Goal: Complete application form: Complete application form

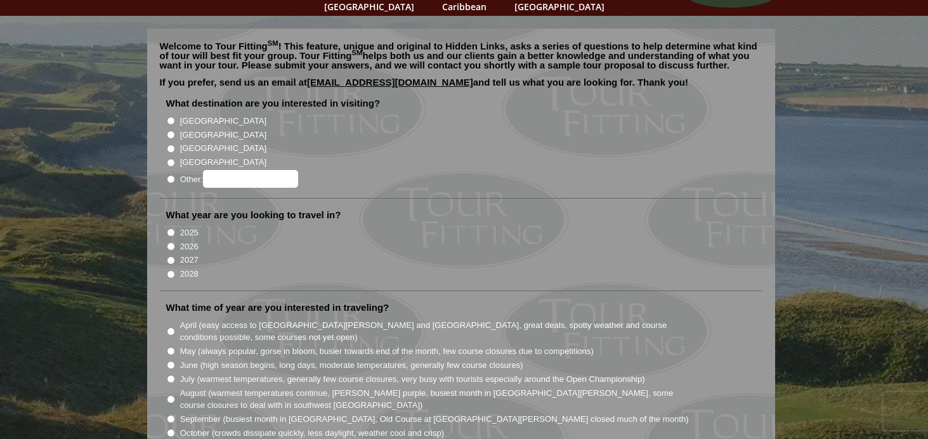
scroll to position [101, 0]
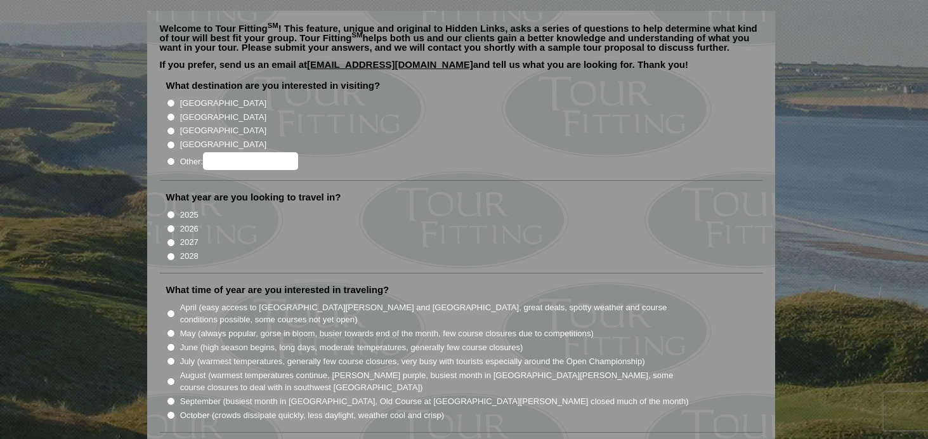
click at [170, 225] on input "2026" at bounding box center [171, 229] width 8 height 8
radio input "true"
click at [169, 113] on input "[GEOGRAPHIC_DATA]" at bounding box center [171, 117] width 8 height 8
radio input "true"
click at [169, 127] on input "[GEOGRAPHIC_DATA]" at bounding box center [171, 131] width 8 height 8
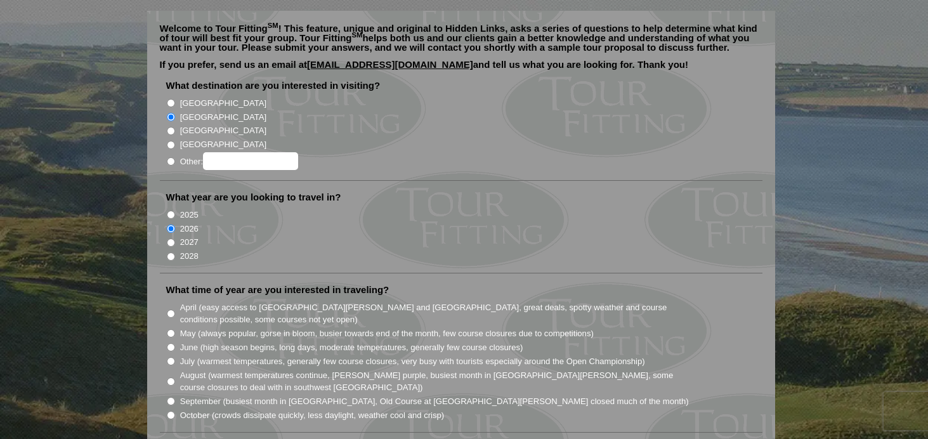
radio input "true"
click at [170, 113] on input "[GEOGRAPHIC_DATA]" at bounding box center [171, 117] width 8 height 8
radio input "true"
click at [228, 152] on input "Other:" at bounding box center [250, 161] width 95 height 18
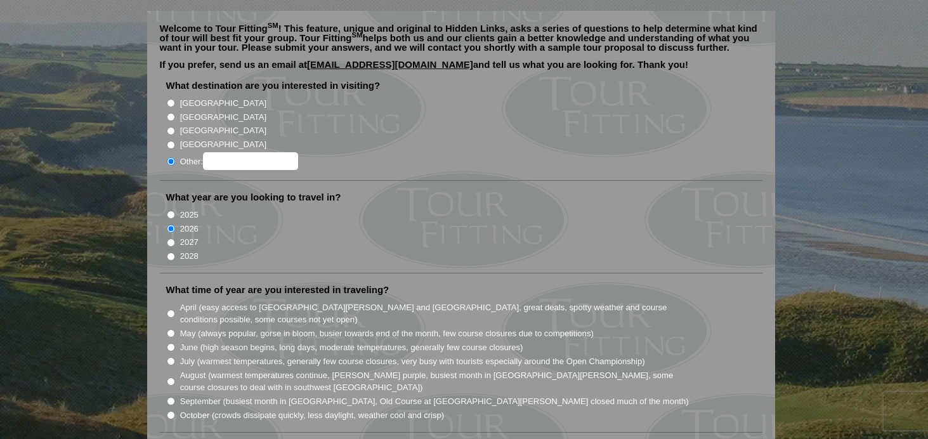
click at [174, 127] on input "[GEOGRAPHIC_DATA]" at bounding box center [171, 131] width 8 height 8
radio input "true"
click at [247, 152] on input "Other:" at bounding box center [250, 161] width 95 height 18
type input "England + Scotland"
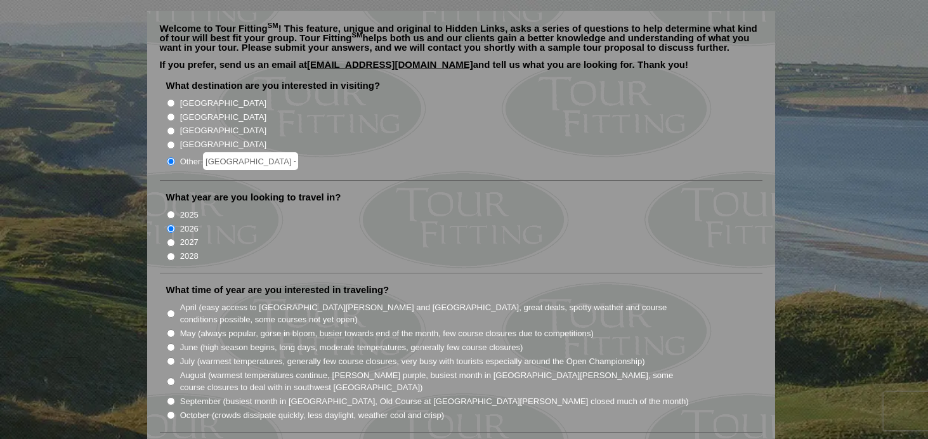
click at [296, 221] on li "2026" at bounding box center [466, 228] width 600 height 14
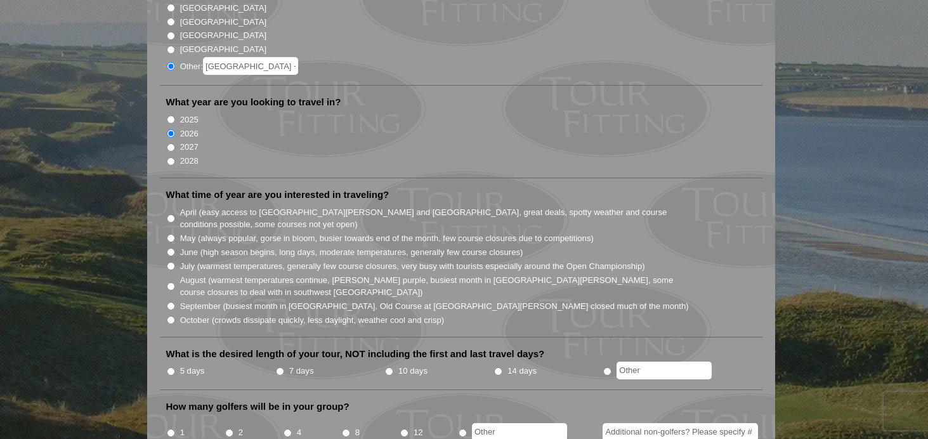
scroll to position [201, 0]
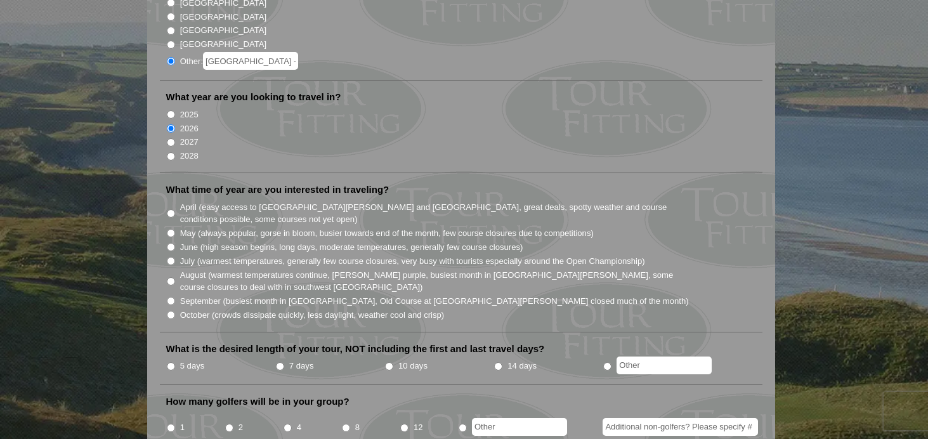
click at [171, 257] on input "July (warmest temperatures, generally few course closures, very busy with touri…" at bounding box center [171, 261] width 8 height 8
radio input "true"
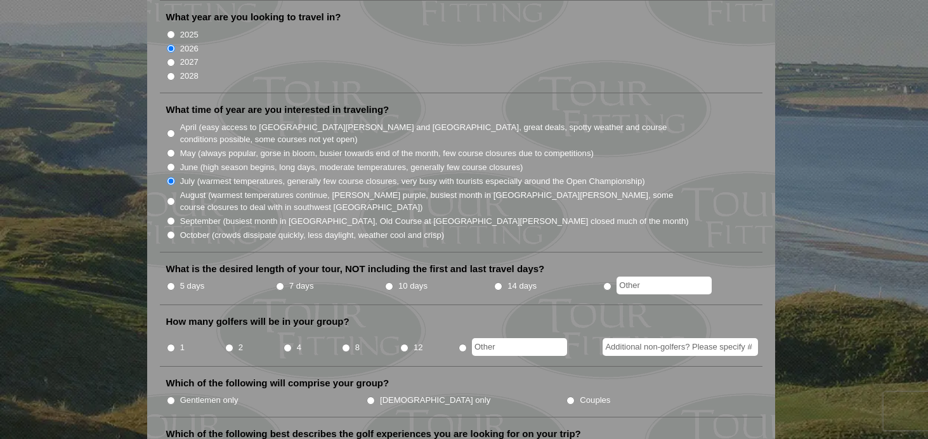
scroll to position [282, 0]
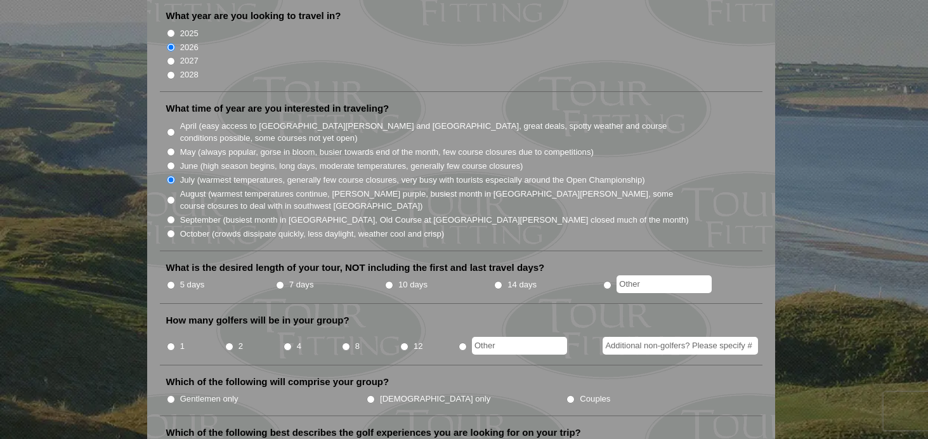
click at [171, 281] on input "5 days" at bounding box center [171, 285] width 8 height 8
radio input "true"
click at [239, 278] on li "What is the desired length of your tour, NOT including the first and last trave…" at bounding box center [461, 282] width 603 height 43
radio input "true"
click at [682, 275] on input "text" at bounding box center [664, 284] width 95 height 18
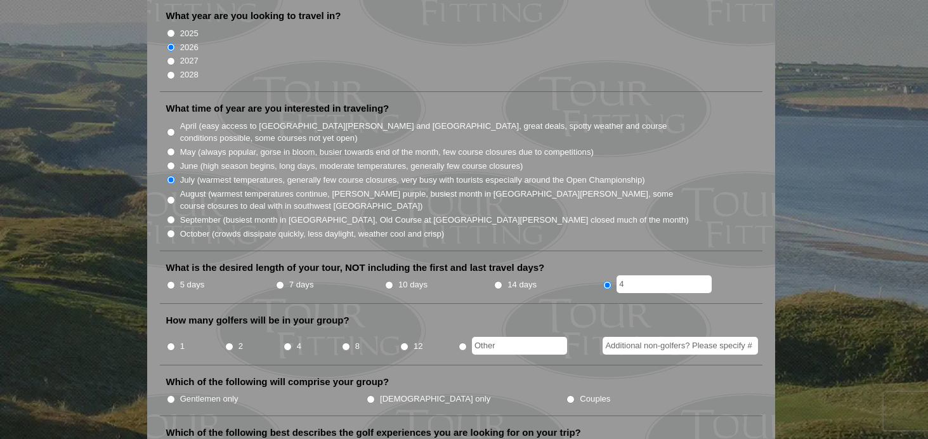
type input "4"
click at [612, 226] on li "What time of year are you interested in traveling? April (easy access to St. An…" at bounding box center [461, 176] width 603 height 149
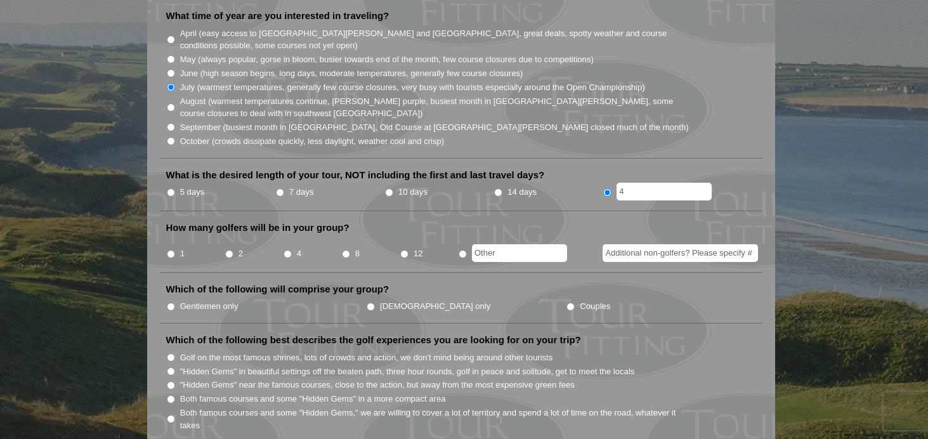
scroll to position [393, 0]
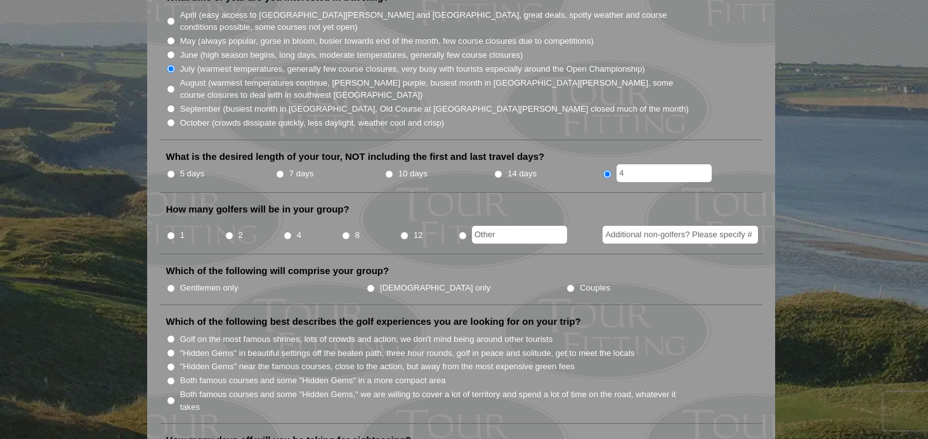
click at [288, 232] on input "4" at bounding box center [288, 236] width 8 height 8
radio input "true"
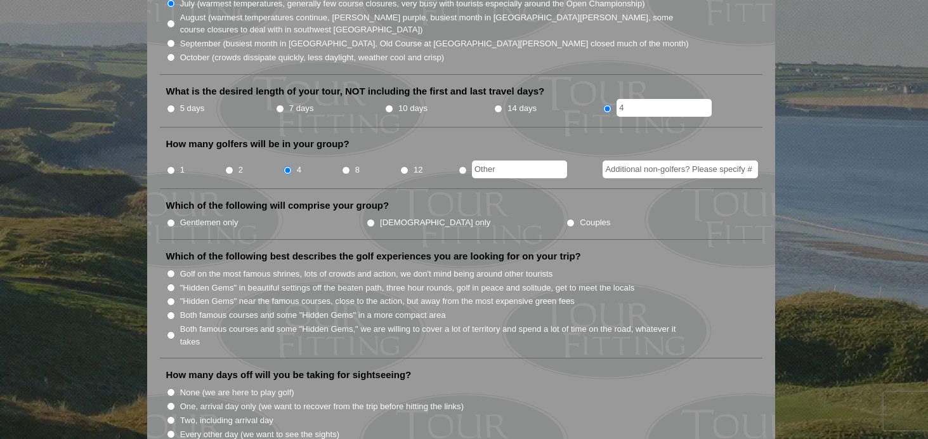
scroll to position [461, 0]
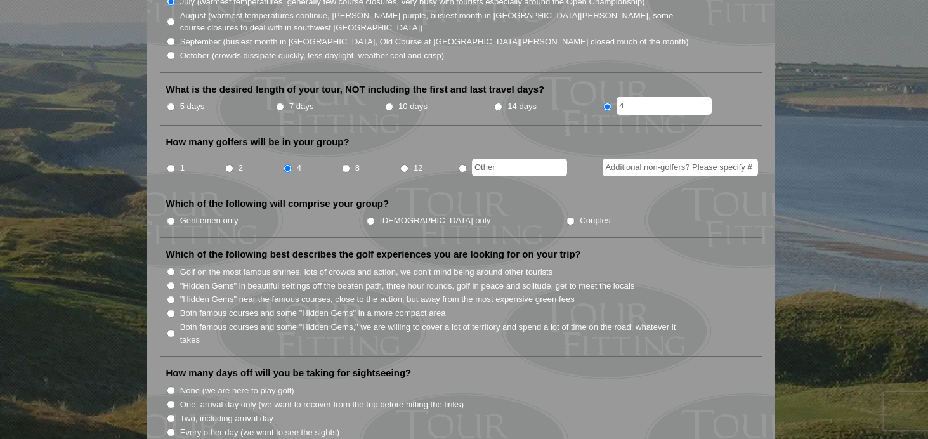
click at [170, 217] on input "Gentlemen only" at bounding box center [171, 221] width 8 height 8
radio input "true"
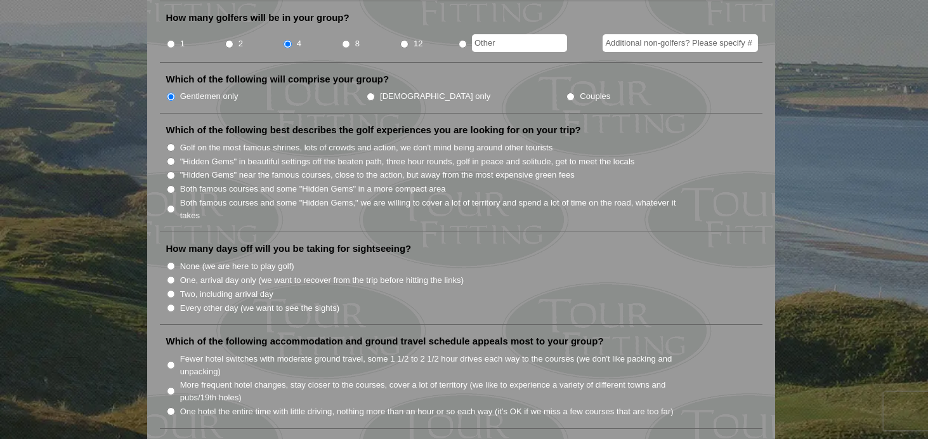
scroll to position [578, 0]
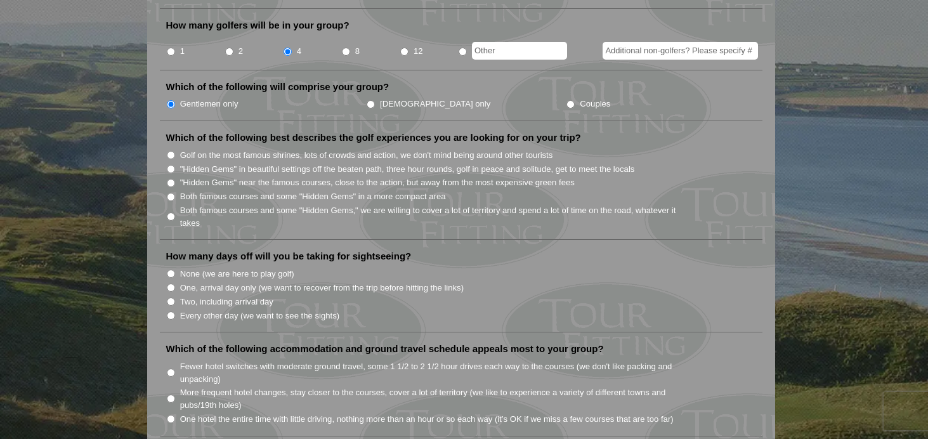
click at [171, 151] on input "Golf on the most famous shrines, lots of crowds and action, we don't mind being…" at bounding box center [171, 155] width 8 height 8
radio input "true"
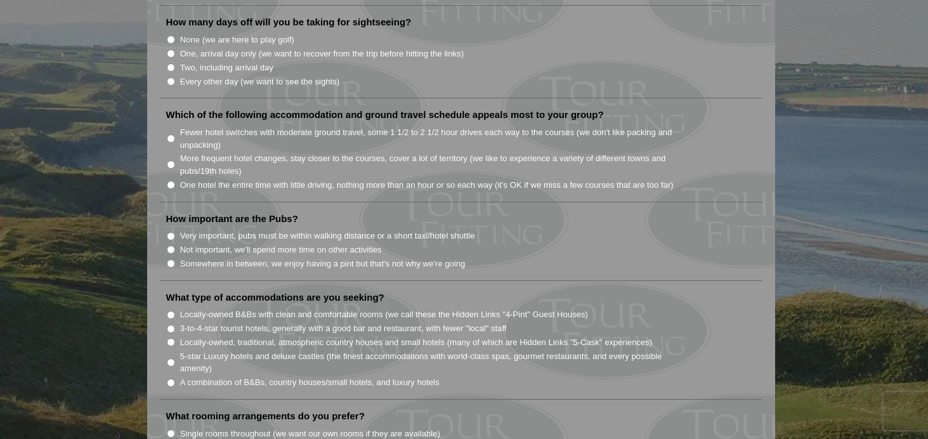
scroll to position [810, 0]
click at [171, 162] on input "More frequent hotel changes, stay closer to the courses, cover a lot of territo…" at bounding box center [171, 166] width 8 height 8
radio input "true"
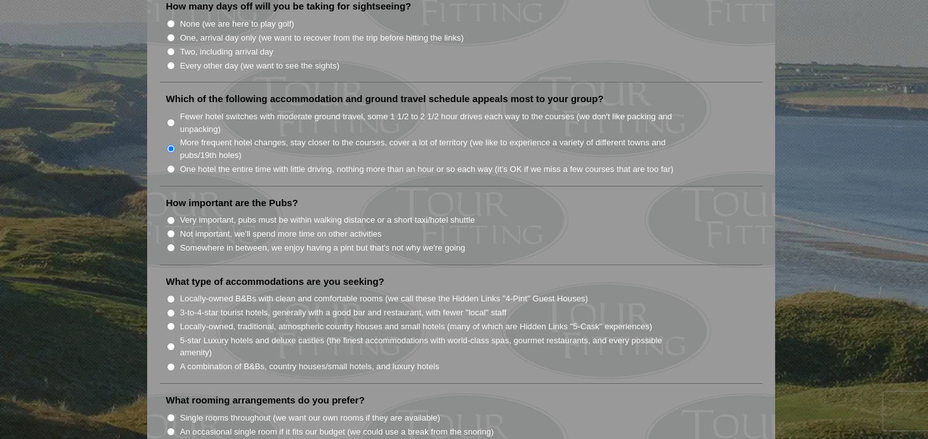
scroll to position [829, 0]
click at [169, 242] on input "Somewhere in between, we enjoy having a pint but that's not why we're going" at bounding box center [171, 246] width 8 height 8
radio input "true"
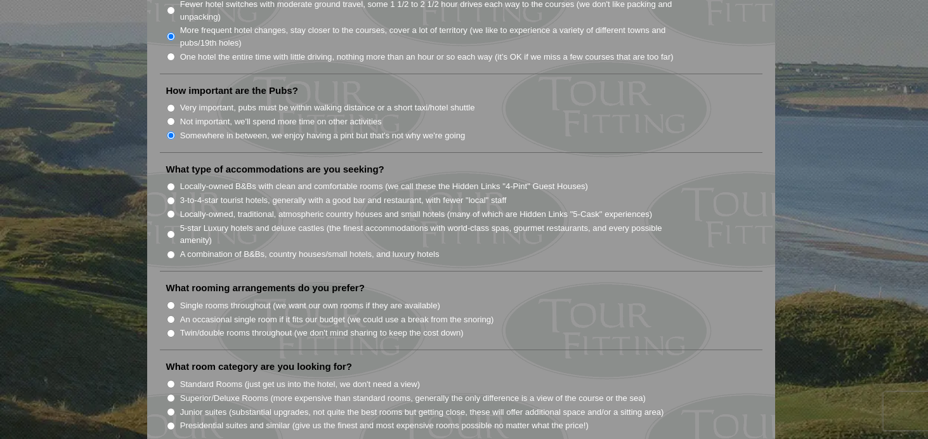
scroll to position [943, 0]
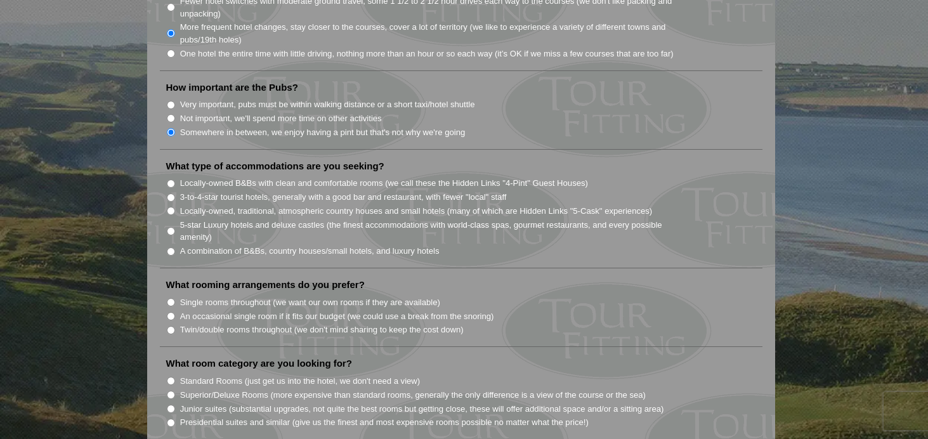
click at [171, 248] on input "A combination of B&Bs, country houses/small hotels, and luxury hotels" at bounding box center [171, 252] width 8 height 8
radio input "true"
click at [206, 259] on ul "What destination are you interested in visiting? Ireland Scotland England Wales…" at bounding box center [461, 99] width 603 height 1724
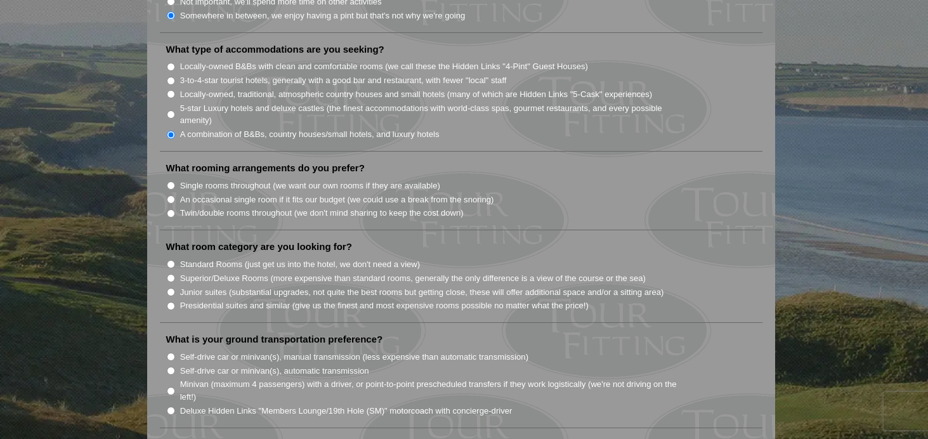
scroll to position [1071, 0]
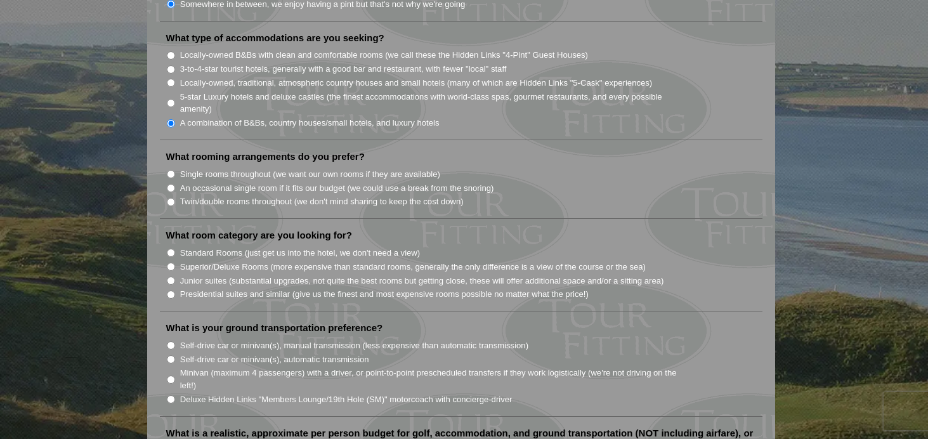
click at [171, 184] on input "An occasional single room if it fits our budget (we could use a break from the …" at bounding box center [171, 188] width 8 height 8
radio input "true"
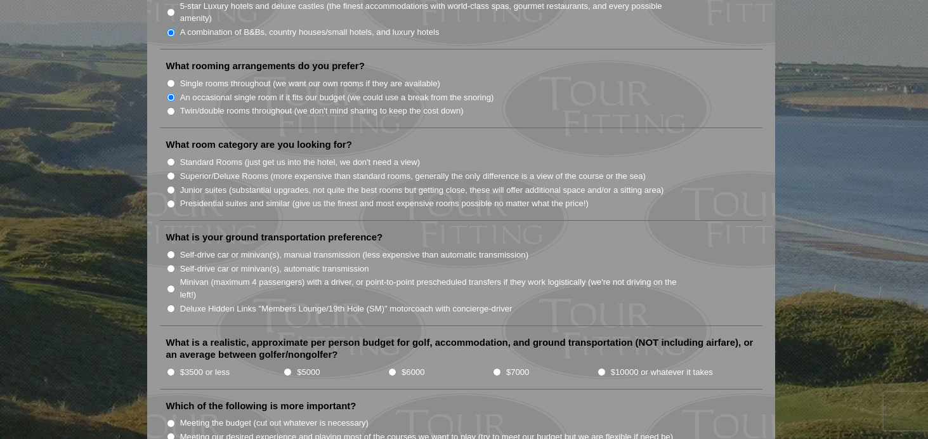
scroll to position [1161, 0]
click at [169, 159] on input "Standard Rooms (just get us into the hotel, we don't need a view)" at bounding box center [171, 163] width 8 height 8
radio input "true"
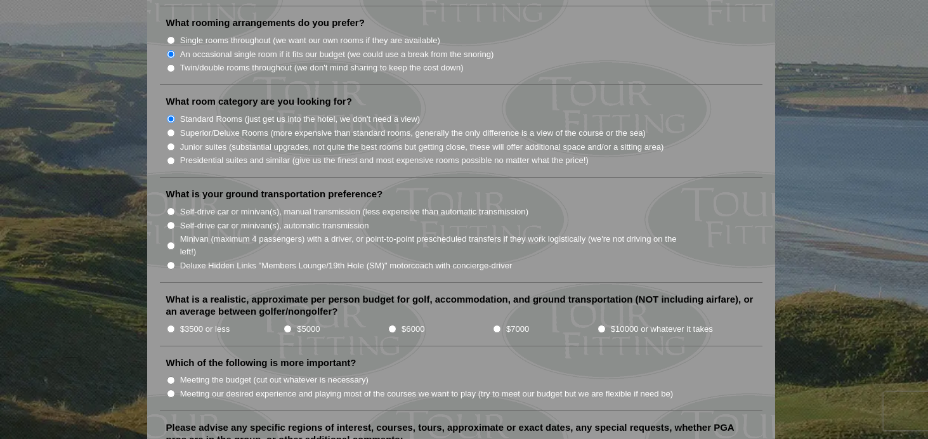
scroll to position [1240, 0]
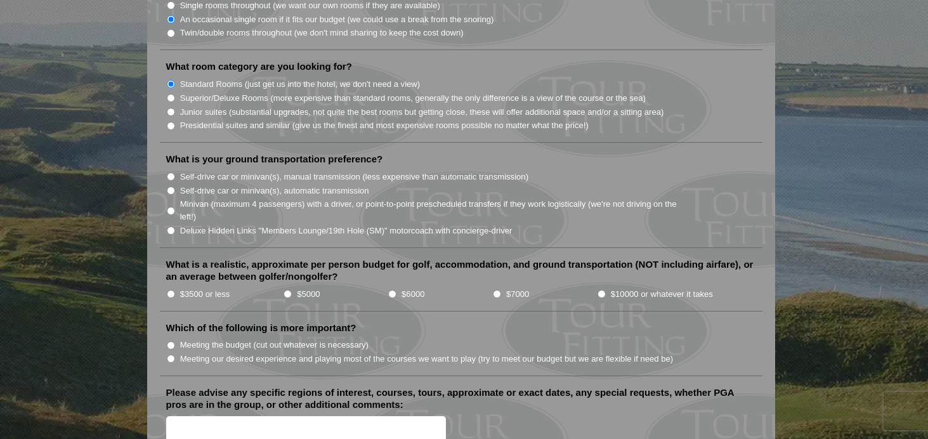
click at [171, 187] on input "Self-drive car or minivan(s), automatic transmission" at bounding box center [171, 191] width 8 height 8
radio input "true"
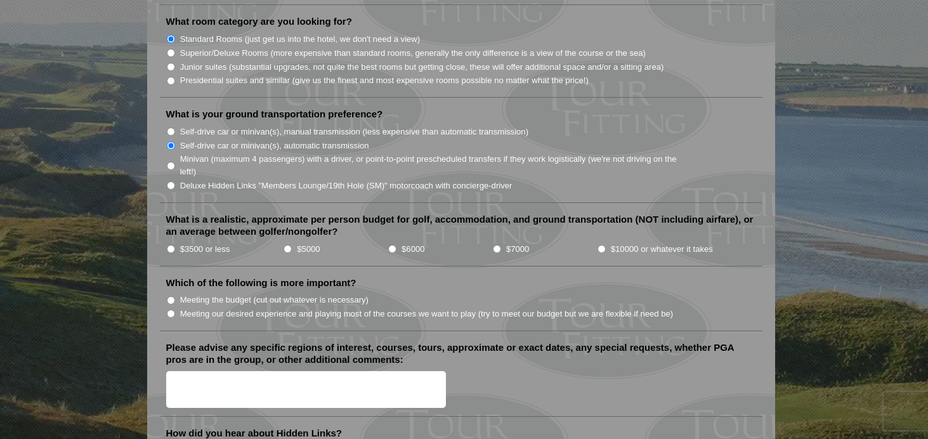
scroll to position [1300, 0]
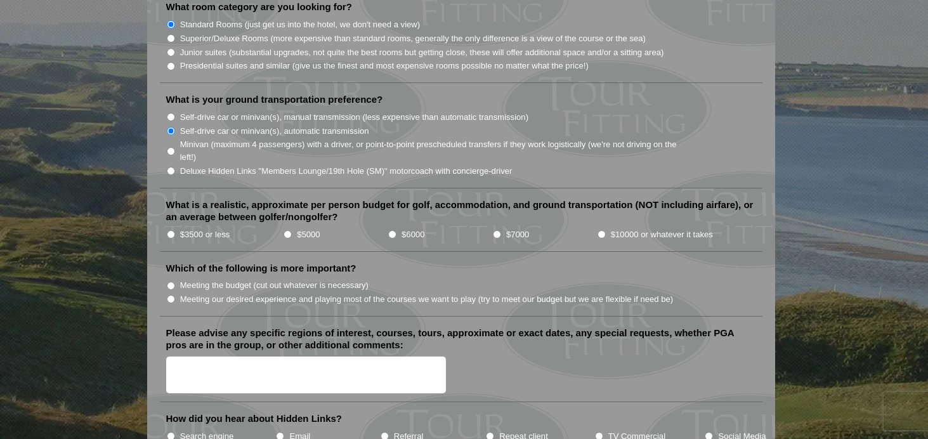
click at [171, 295] on input "Meeting our desired experience and playing most of the courses we want to play …" at bounding box center [171, 299] width 8 height 8
radio input "true"
click at [232, 295] on li "Which of the following is more important? Meeting the budget (cut out whatever …" at bounding box center [461, 289] width 603 height 55
click at [287, 230] on input "$5000" at bounding box center [288, 234] width 8 height 8
radio input "true"
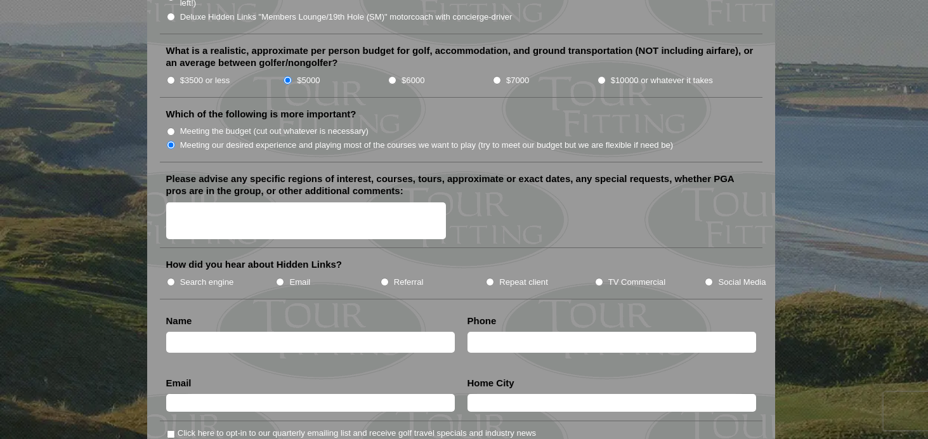
scroll to position [1467, 0]
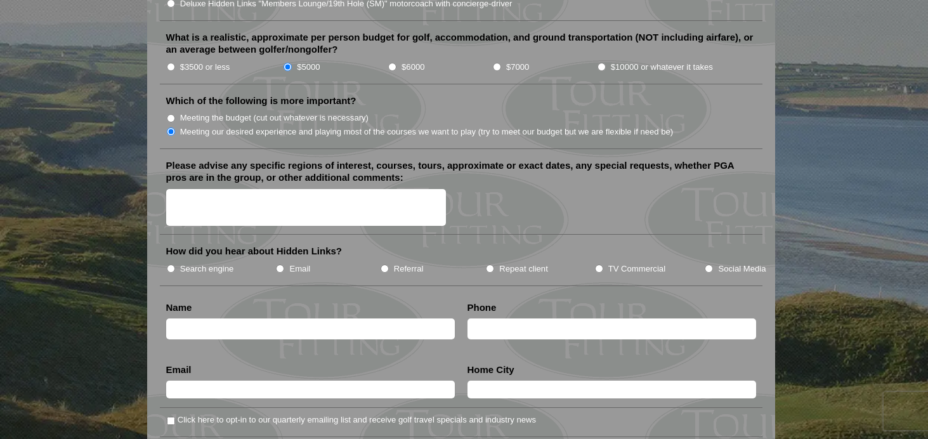
click at [600, 265] on input "TV Commercial" at bounding box center [599, 269] width 8 height 8
radio input "true"
click at [253, 189] on textarea "Please advise any specific regions of interest, courses, tours, approximate or …" at bounding box center [306, 207] width 281 height 37
click at [304, 189] on textarea "We have just purchased four tickets to the 2026 Open Championship at Royal Birk…" at bounding box center [306, 207] width 281 height 37
click at [276, 198] on textarea "We have just purchased four tickets to the 2026 Open Championship at Royal Birk…" at bounding box center [306, 207] width 281 height 37
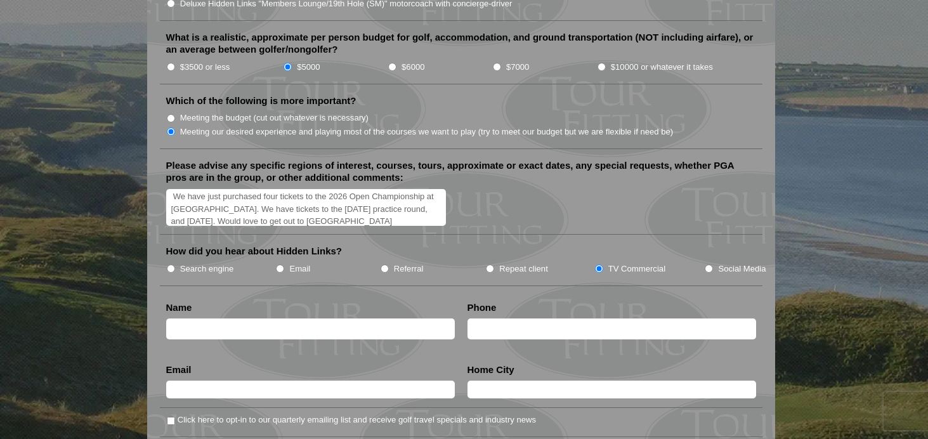
scroll to position [15, 0]
click at [428, 194] on textarea "We have just purchased four tickets to the 2026 Open Championship at Royal Birk…" at bounding box center [306, 207] width 281 height 37
click at [421, 203] on textarea "We have just purchased four tickets to the 2026 Open Championship at Royal Birk…" at bounding box center [306, 207] width 281 height 37
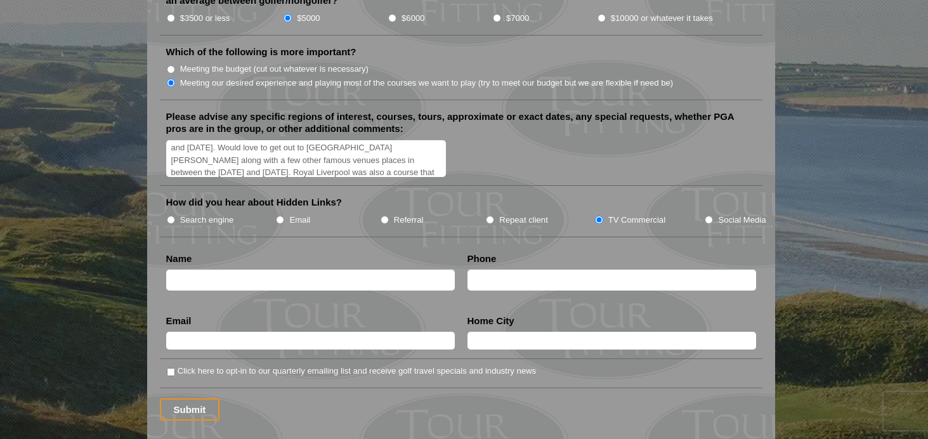
scroll to position [1523, 0]
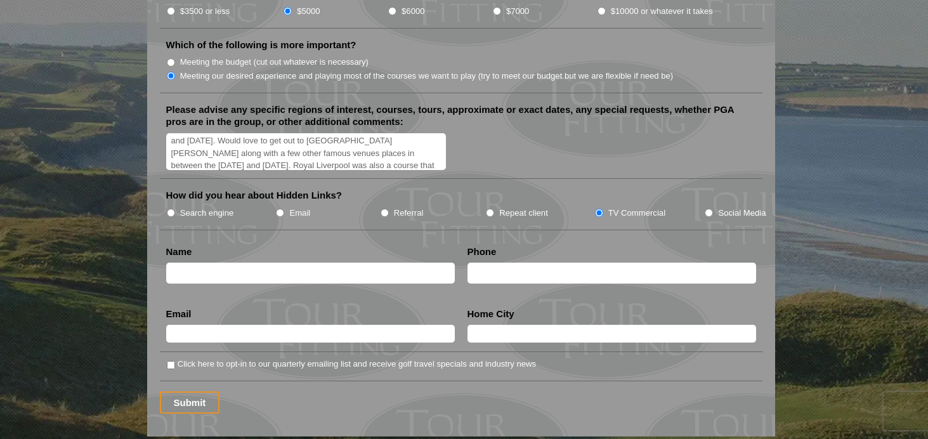
type textarea "We have just purchased four tickets to the 2026 Open Championship at Royal Birk…"
click at [367, 263] on input "text" at bounding box center [310, 273] width 289 height 21
type input "Maxwell Robinson"
click at [515, 263] on input "text" at bounding box center [612, 273] width 289 height 21
type input "401-864-7629"
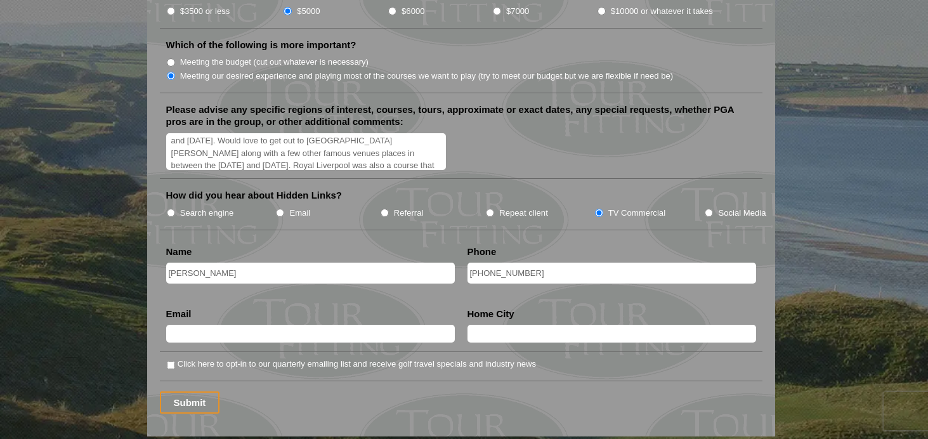
click at [385, 325] on input "text" at bounding box center [310, 334] width 289 height 18
type input "wellsrobinson88@gmail.com"
click at [543, 325] on input "Hartford" at bounding box center [612, 334] width 289 height 18
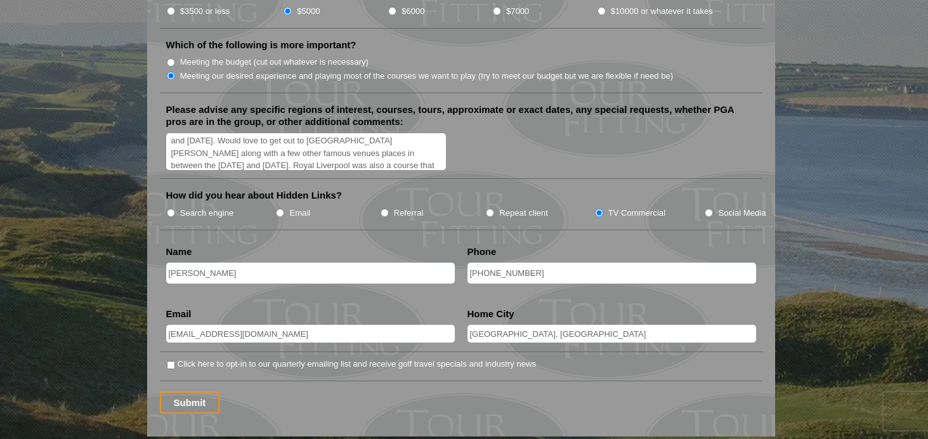
type input "Newport, RI"
click at [475, 358] on label "Click here to opt-in to our quarterly emailing list and receive golf travel spe…" at bounding box center [357, 364] width 359 height 13
click at [175, 361] on input "Click here to opt-in to our quarterly emailing list and receive golf travel spe…" at bounding box center [171, 365] width 8 height 8
click at [172, 361] on input "Click here to opt-in to our quarterly emailing list and receive golf travel spe…" at bounding box center [171, 365] width 8 height 8
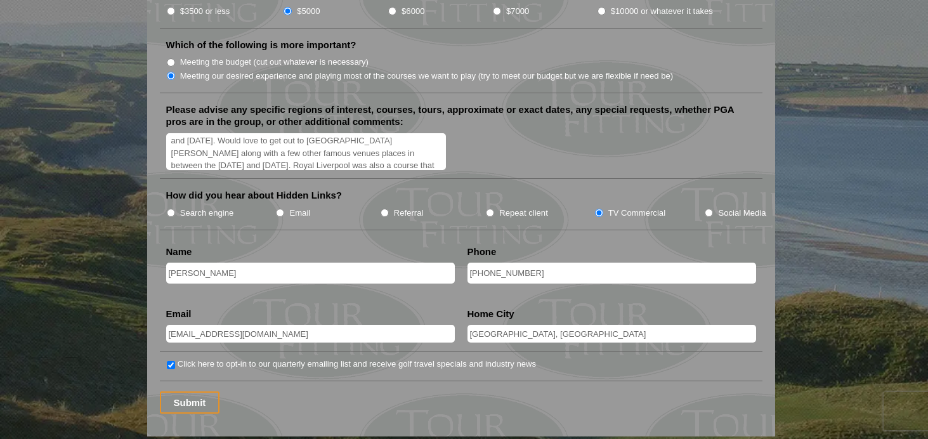
checkbox input "false"
click at [190, 392] on input "Submit" at bounding box center [190, 403] width 60 height 22
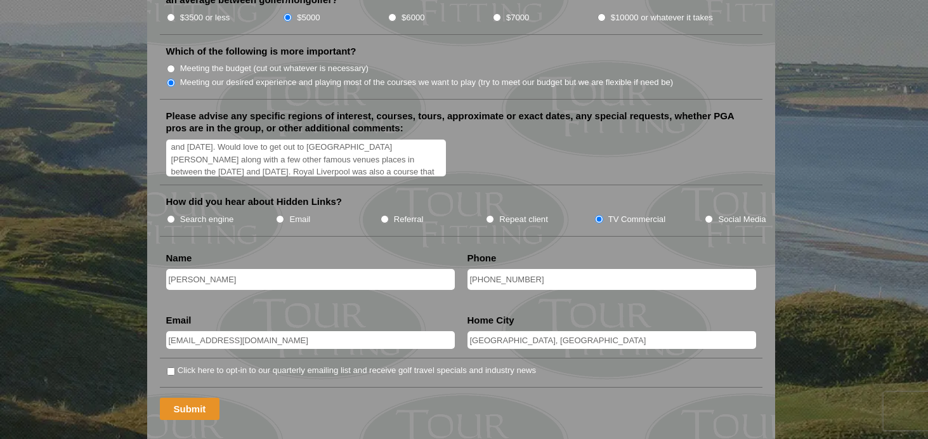
scroll to position [622, 0]
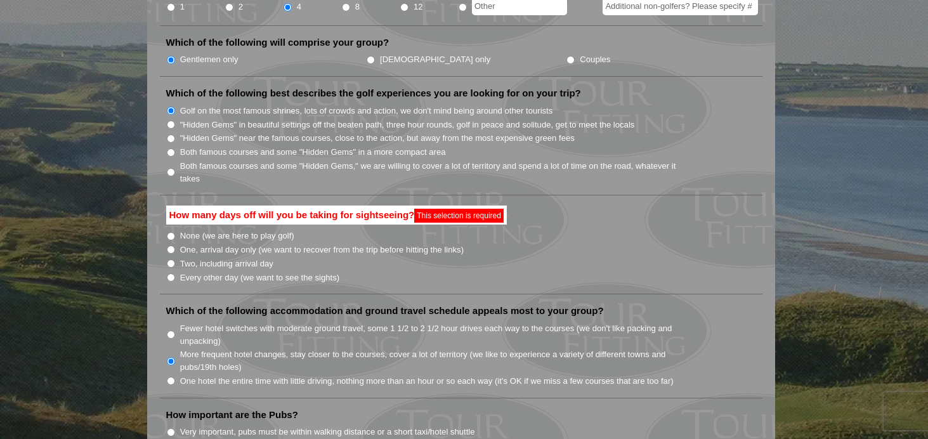
click at [172, 260] on input "Two, including arrival day" at bounding box center [171, 264] width 8 height 8
radio input "true"
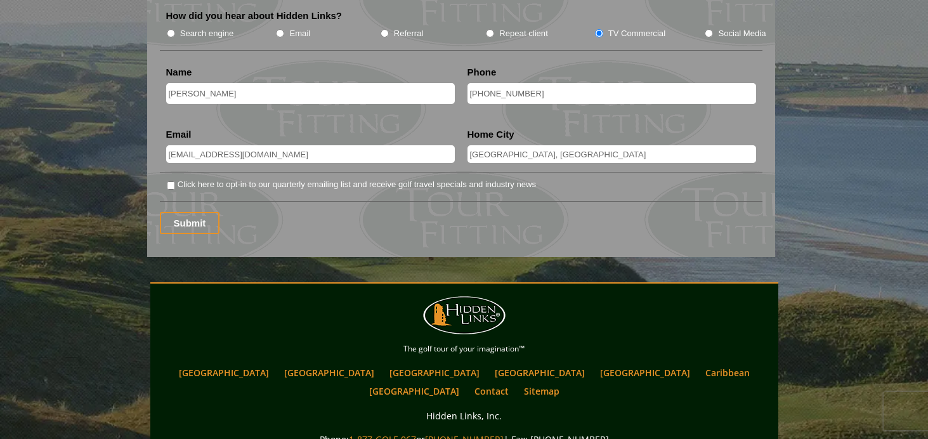
scroll to position [1703, 0]
click at [206, 211] on input "Submit" at bounding box center [190, 222] width 60 height 22
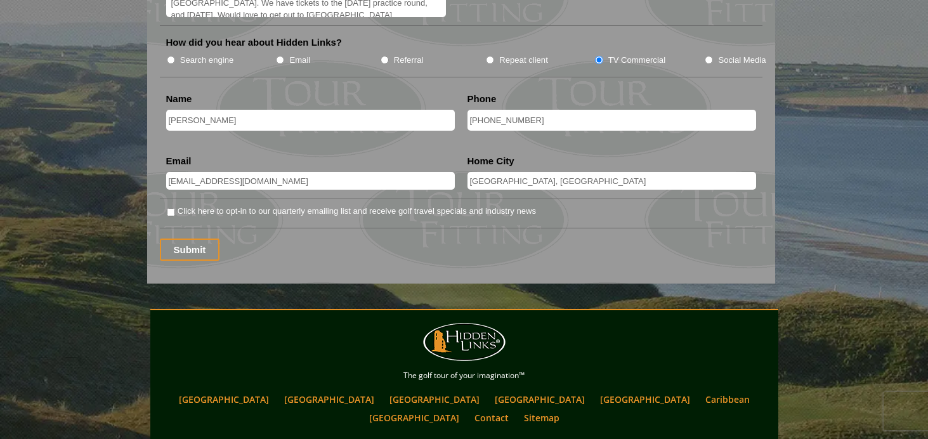
scroll to position [1700, 0]
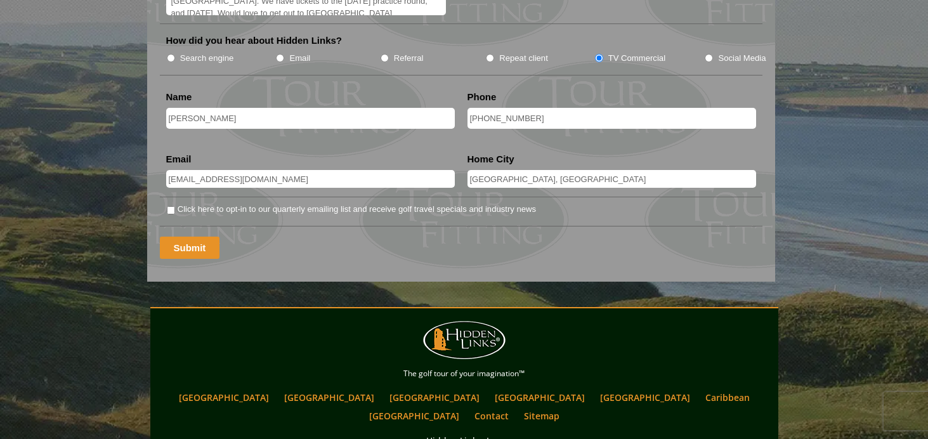
click at [187, 237] on input "Submit" at bounding box center [190, 248] width 60 height 22
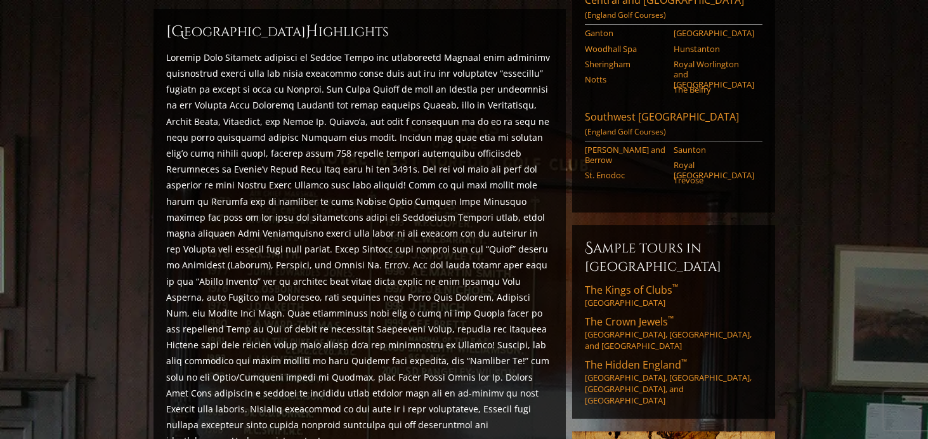
scroll to position [585, 0]
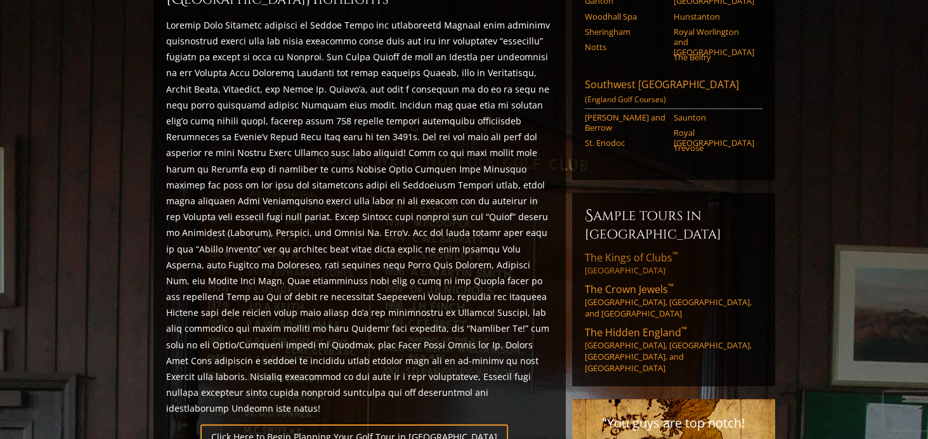
click at [635, 251] on link "The Kings of Clubs ™ Northwest England" at bounding box center [674, 263] width 178 height 25
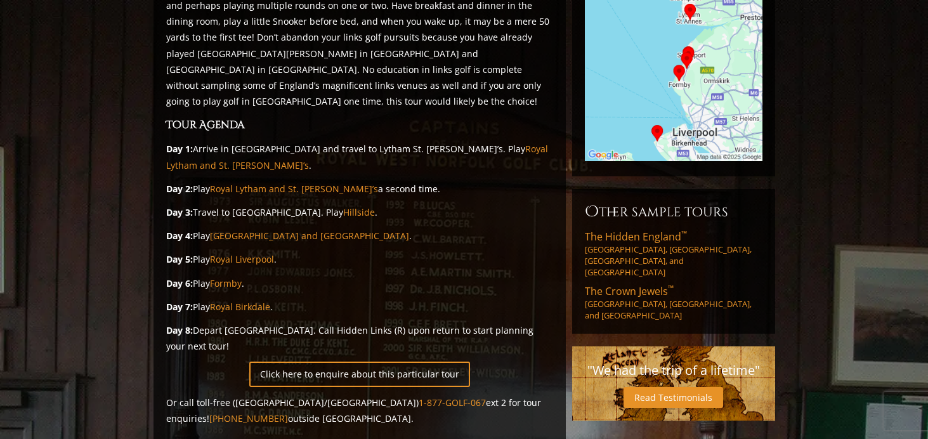
scroll to position [268, 0]
click at [529, 361] on p "Click here to enquire about this particular tour" at bounding box center [359, 373] width 387 height 25
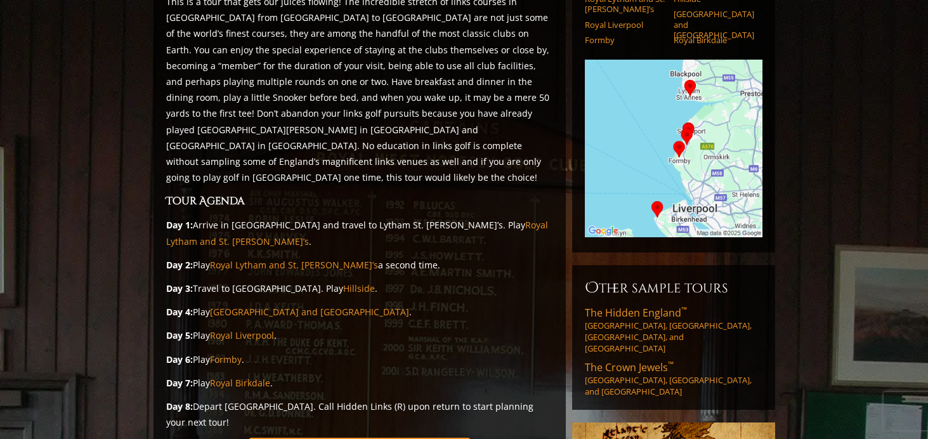
scroll to position [0, 0]
